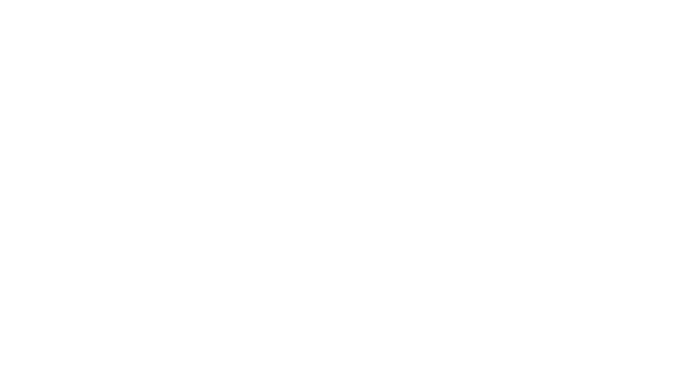
click at [170, 163] on div at bounding box center [348, 189] width 697 height 378
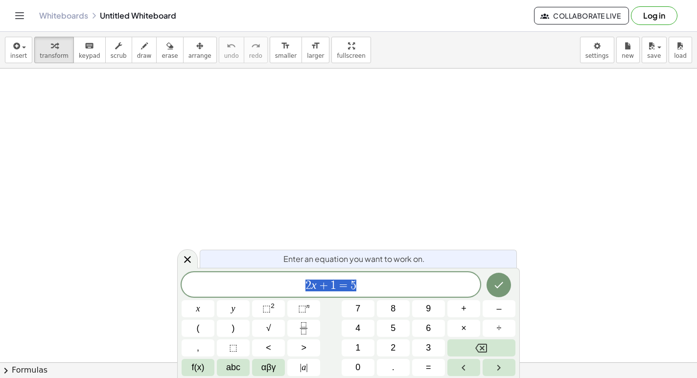
drag, startPoint x: 219, startPoint y: 61, endPoint x: 250, endPoint y: 166, distance: 108.8
drag, startPoint x: 250, startPoint y: 166, endPoint x: 254, endPoint y: 161, distance: 6.3
click at [384, 285] on span "2 x + 1 = 5" at bounding box center [331, 286] width 299 height 14
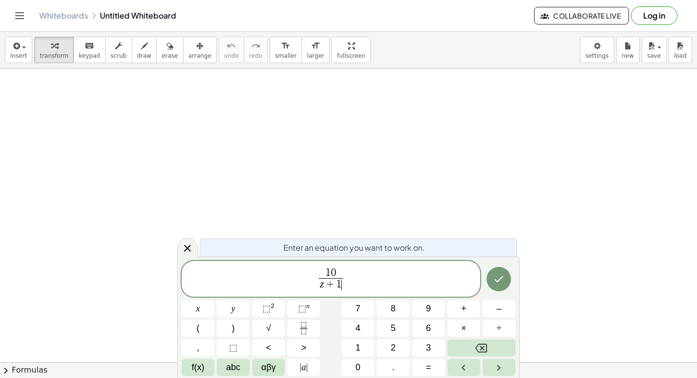
click at [346, 279] on span "1 0 z + 1 ​ ​" at bounding box center [331, 280] width 299 height 26
click at [267, 306] on span "⬚" at bounding box center [266, 309] width 8 height 10
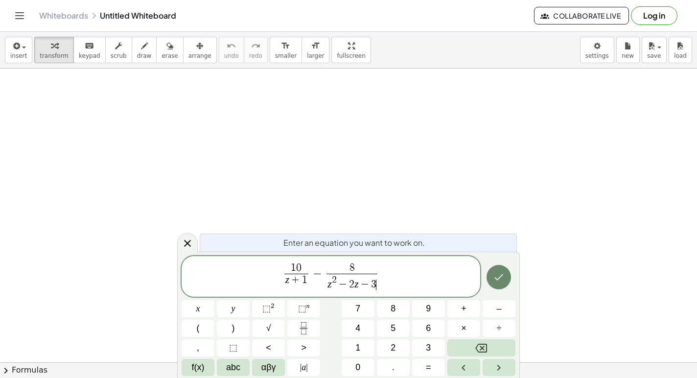
click at [500, 278] on icon "Done" at bounding box center [499, 277] width 12 height 12
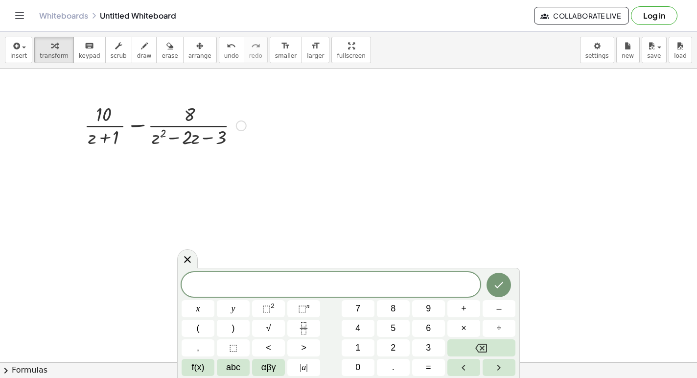
click at [240, 125] on div at bounding box center [241, 125] width 11 height 11
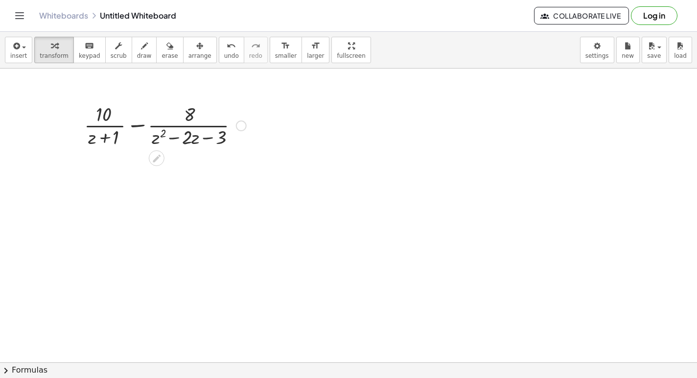
click at [245, 127] on div "Fix a mistake Transform line Copy line as LaTeX Copy derivation as LaTeX Expand…" at bounding box center [241, 125] width 11 height 11
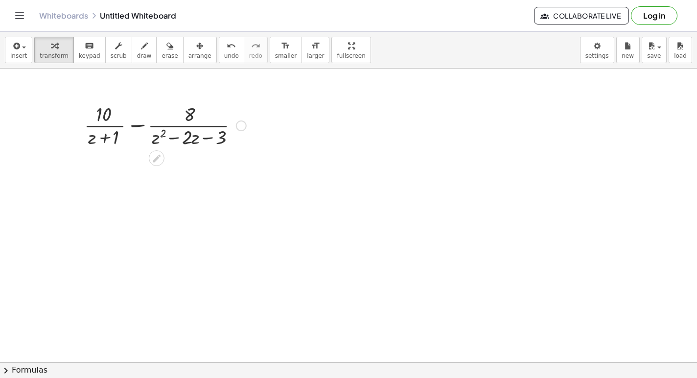
click at [153, 157] on icon at bounding box center [156, 158] width 10 height 10
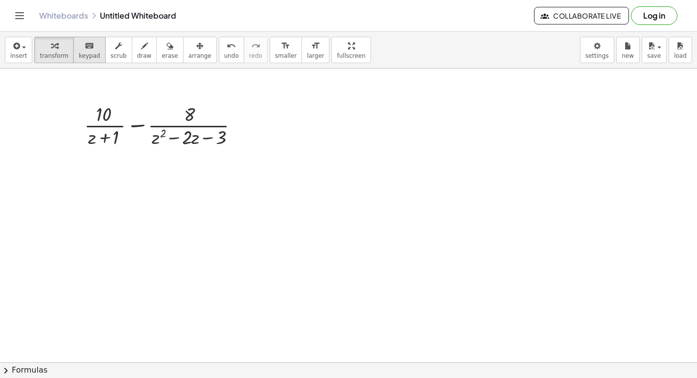
click at [88, 56] on span "keypad" at bounding box center [90, 55] width 22 height 7
click at [145, 50] on div "button" at bounding box center [144, 46] width 15 height 12
drag, startPoint x: 106, startPoint y: 180, endPoint x: 121, endPoint y: 180, distance: 15.2
drag, startPoint x: 99, startPoint y: 186, endPoint x: 136, endPoint y: 187, distance: 36.7
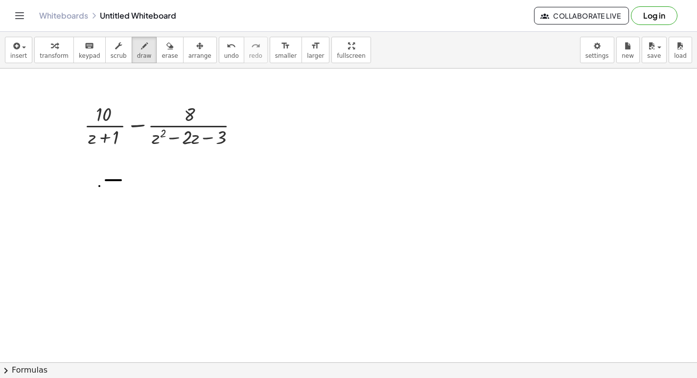
drag, startPoint x: 170, startPoint y: 155, endPoint x: 170, endPoint y: 176, distance: 21.1
drag, startPoint x: 182, startPoint y: 160, endPoint x: 180, endPoint y: 155, distance: 5.6
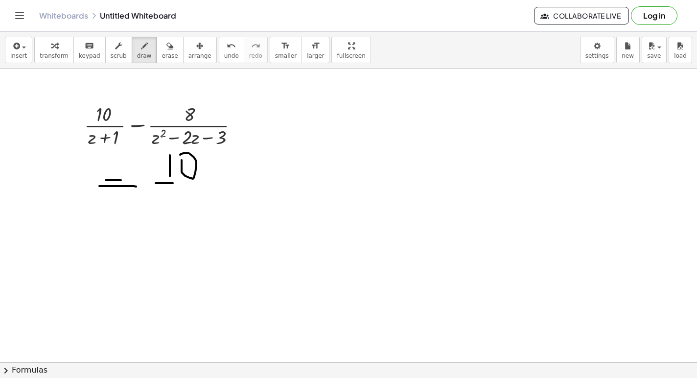
drag, startPoint x: 156, startPoint y: 183, endPoint x: 204, endPoint y: 183, distance: 48.5
click at [219, 60] on button "undo undo" at bounding box center [231, 50] width 25 height 26
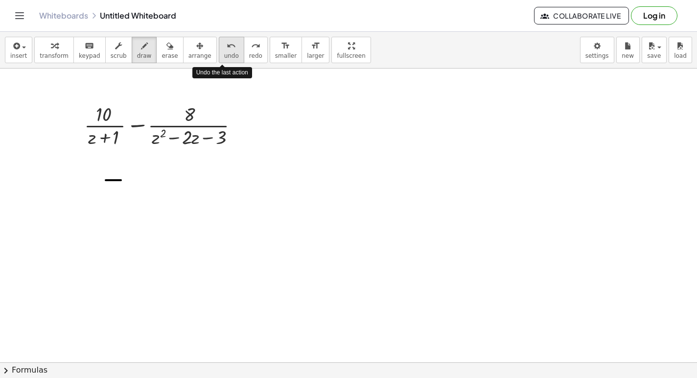
click at [219, 60] on button "undo undo" at bounding box center [231, 50] width 25 height 26
drag, startPoint x: 104, startPoint y: 205, endPoint x: 133, endPoint y: 205, distance: 28.4
drag, startPoint x: 104, startPoint y: 216, endPoint x: 143, endPoint y: 216, distance: 38.7
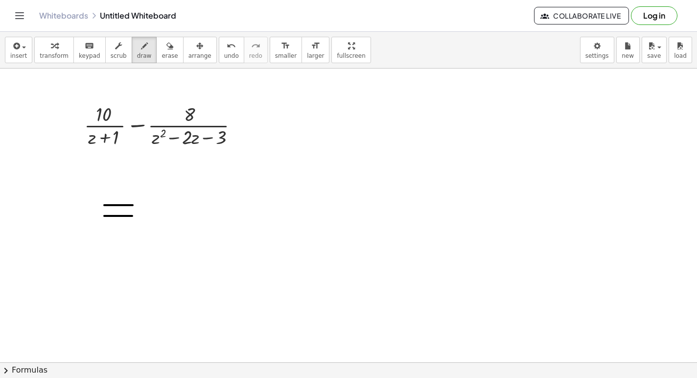
drag, startPoint x: 192, startPoint y: 176, endPoint x: 197, endPoint y: 174, distance: 5.7
click at [229, 47] on div "undo" at bounding box center [231, 46] width 15 height 12
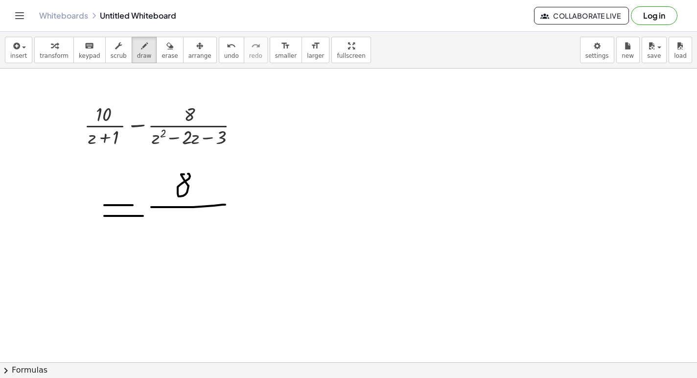
drag, startPoint x: 151, startPoint y: 207, endPoint x: 225, endPoint y: 205, distance: 74.0
drag, startPoint x: 153, startPoint y: 216, endPoint x: 156, endPoint y: 234, distance: 18.0
drag, startPoint x: 158, startPoint y: 225, endPoint x: 175, endPoint y: 230, distance: 17.5
